Goal: Use online tool/utility: Use online tool/utility

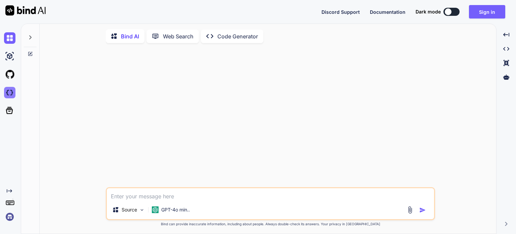
type textarea "x"
click at [10, 95] on img at bounding box center [9, 92] width 11 height 11
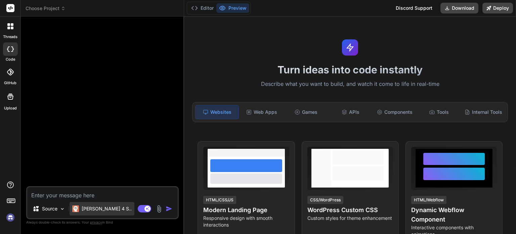
click at [88, 210] on p "[PERSON_NAME] 4 S.." at bounding box center [107, 208] width 50 height 7
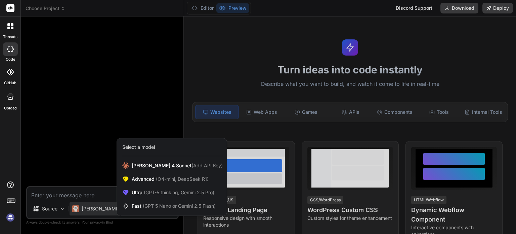
type textarea "x"
click at [19, 166] on div "threads code GitHub Upload" at bounding box center [10, 117] width 21 height 234
